Goal: Task Accomplishment & Management: Manage account settings

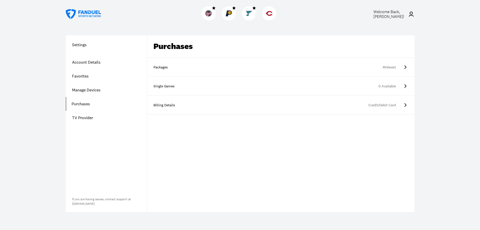
drag, startPoint x: 0, startPoint y: 0, endPoint x: 179, endPoint y: 67, distance: 190.9
click at [179, 67] on link "Packages Midwest" at bounding box center [281, 67] width 268 height 19
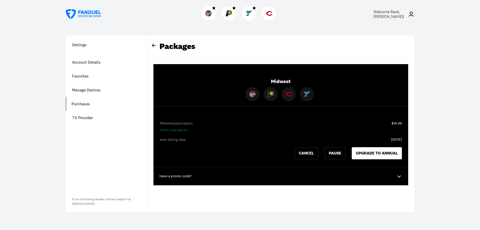
click at [194, 141] on div "Next billing date" at bounding box center [281, 139] width 242 height 5
click at [192, 138] on div "Next billing date" at bounding box center [281, 139] width 242 height 5
click at [192, 137] on div "Next billing date" at bounding box center [281, 139] width 242 height 5
click at [230, 14] on img at bounding box center [229, 13] width 7 height 7
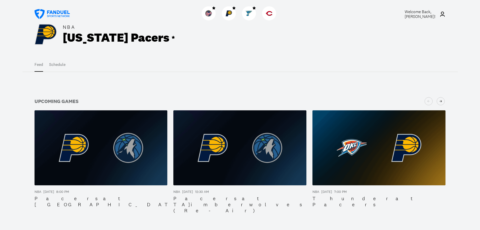
click at [63, 65] on button "Schedule" at bounding box center [57, 65] width 16 height 14
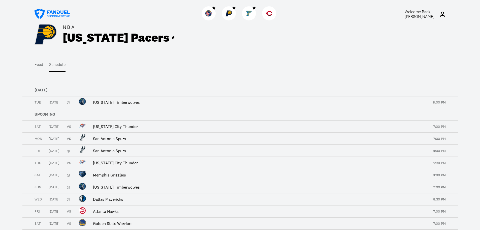
click at [38, 67] on button "Feed" at bounding box center [39, 65] width 9 height 14
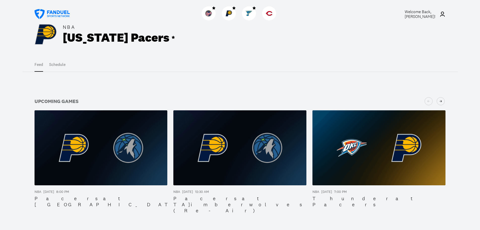
drag, startPoint x: 88, startPoint y: 15, endPoint x: 84, endPoint y: 15, distance: 3.5
click at [87, 15] on div at bounding box center [66, 14] width 62 height 18
click at [63, 16] on icon at bounding box center [52, 14] width 35 height 10
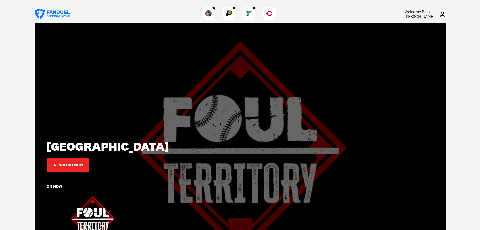
click at [83, 166] on div "Watch Now" at bounding box center [71, 165] width 24 height 5
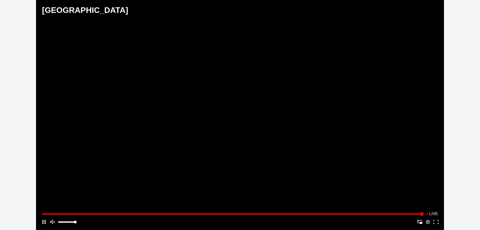
click at [230, 130] on button "Play/Pause" at bounding box center [241, 115] width 332 height 154
